Goal: Find specific page/section: Find specific page/section

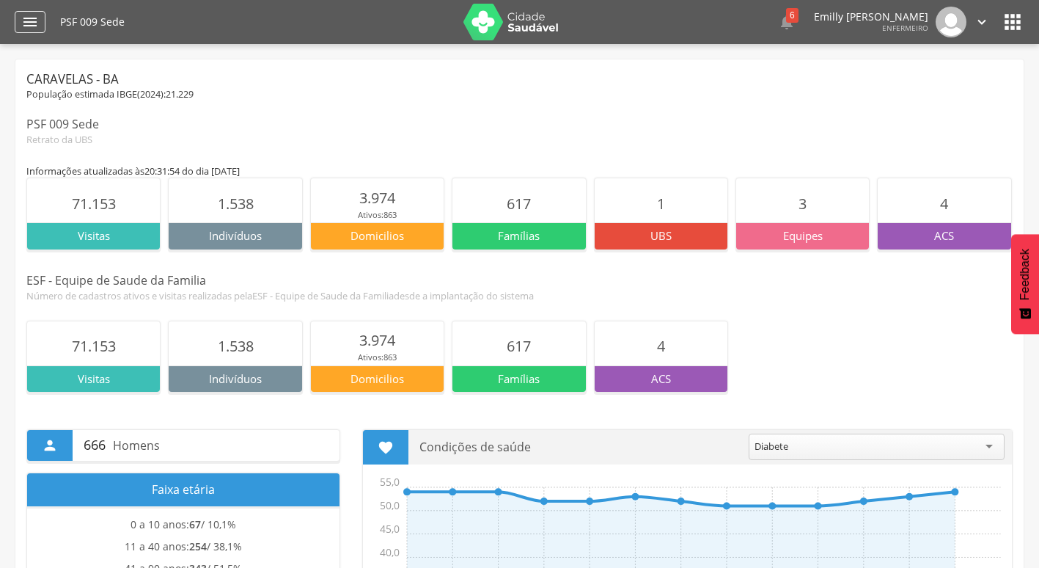
click at [20, 23] on div "" at bounding box center [30, 22] width 31 height 22
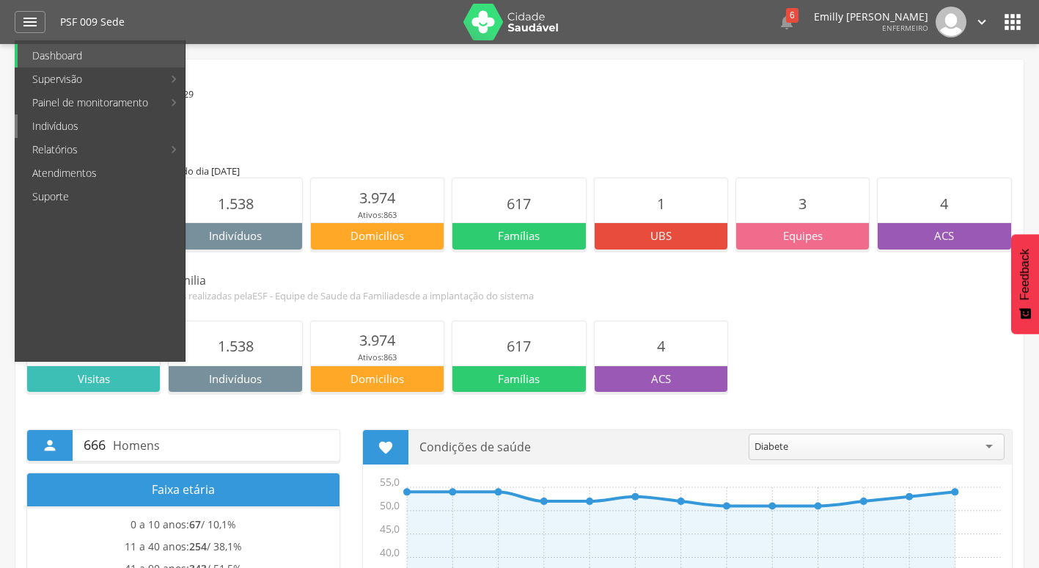
click at [89, 134] on link "Indivíduos" at bounding box center [101, 125] width 167 height 23
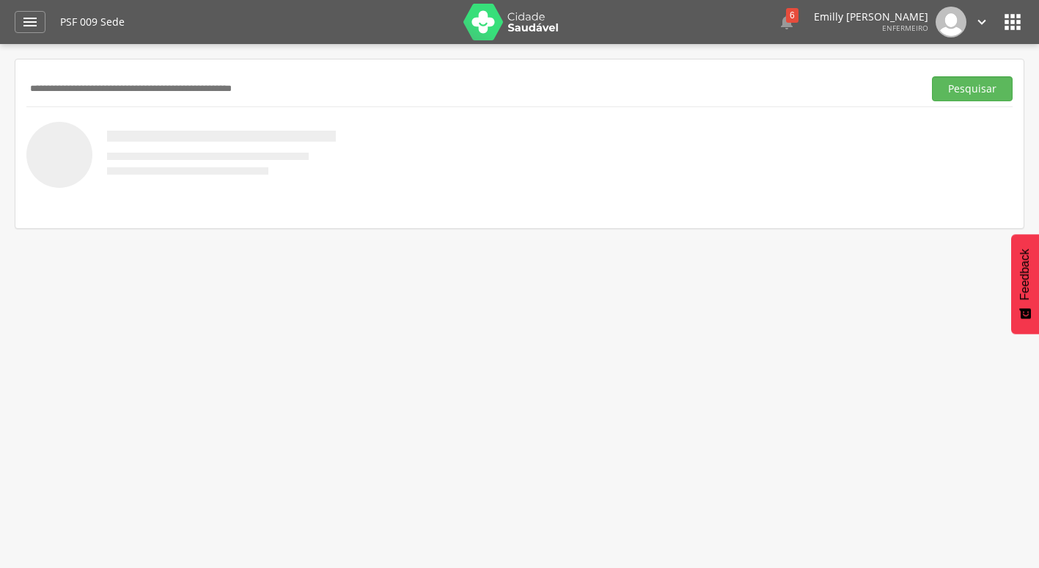
click at [91, 89] on input "text" at bounding box center [471, 88] width 891 height 25
type input "**********"
click at [932, 76] on button "Pesquisar" at bounding box center [972, 88] width 81 height 25
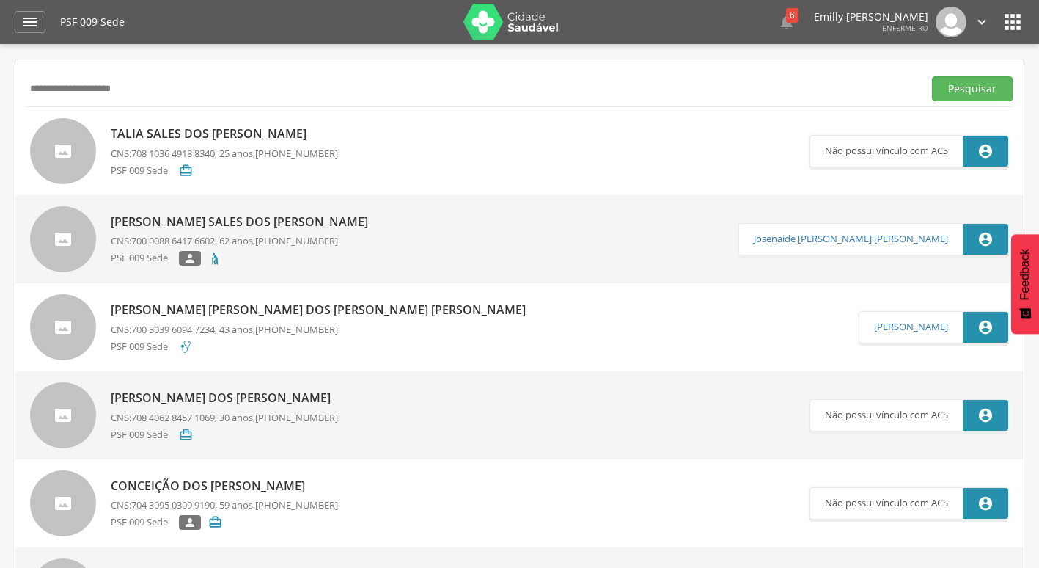
click at [199, 137] on p "Talia Sales dos [PERSON_NAME]" at bounding box center [224, 133] width 227 height 17
type input "**********"
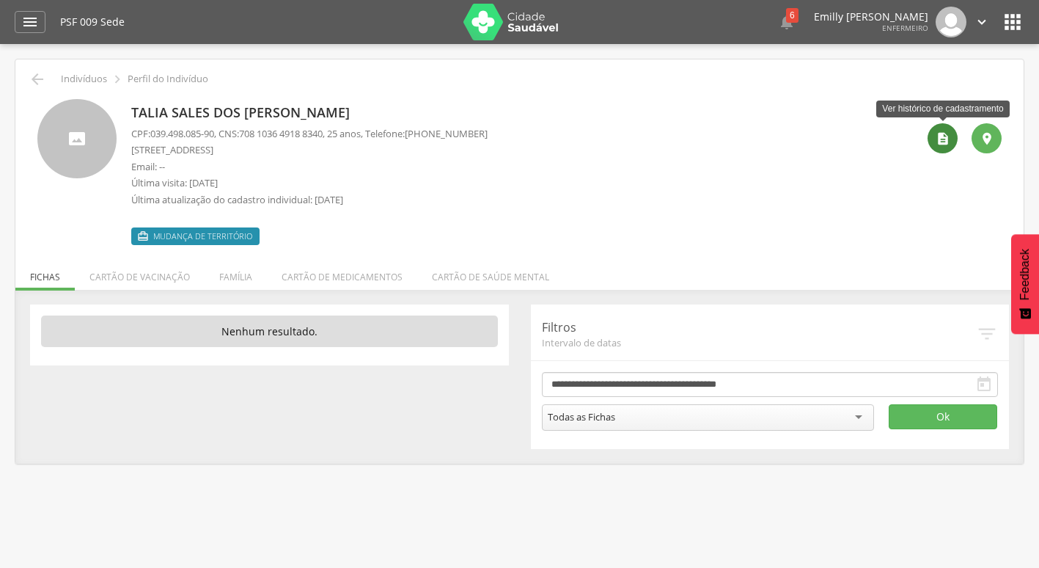
click at [942, 144] on icon "" at bounding box center [943, 138] width 15 height 15
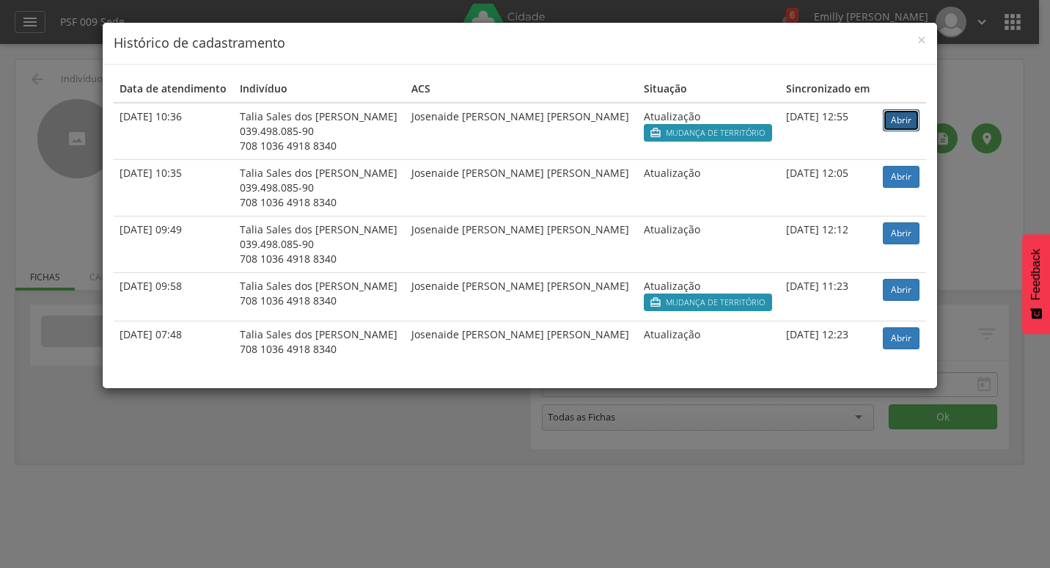
click at [883, 115] on link "Abrir" at bounding box center [901, 120] width 37 height 22
click at [926, 42] on span "×" at bounding box center [922, 39] width 9 height 21
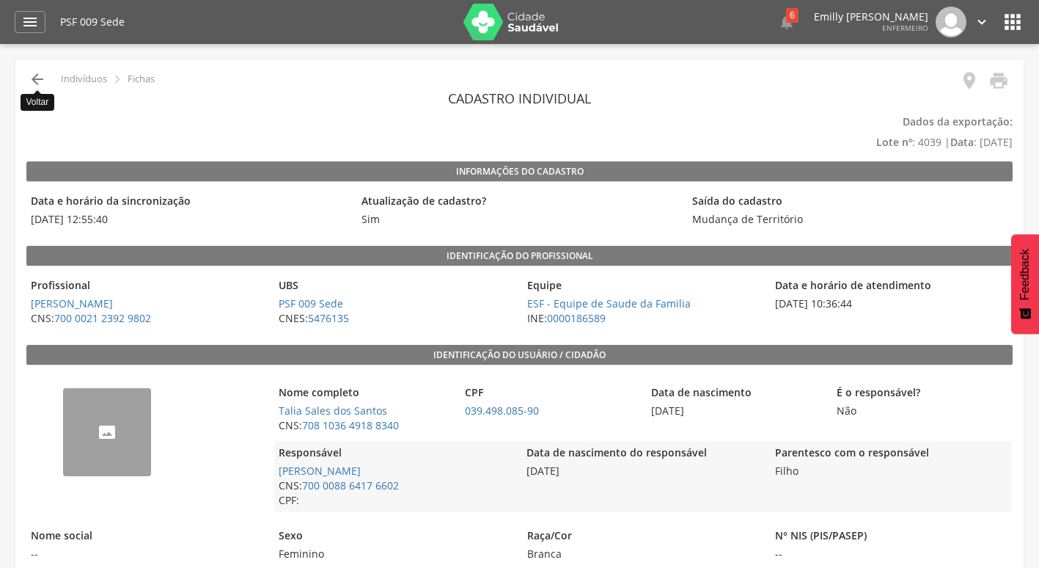
click at [43, 73] on icon "" at bounding box center [38, 79] width 18 height 18
